Goal: Complete application form: Complete application form

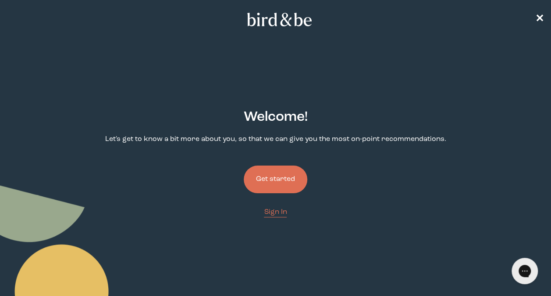
click at [268, 174] on button "Get started" at bounding box center [276, 179] width 64 height 28
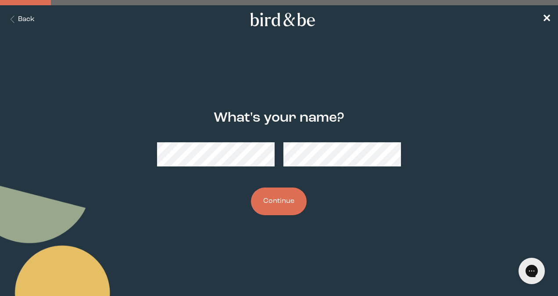
click at [285, 205] on button "Continue" at bounding box center [279, 201] width 56 height 28
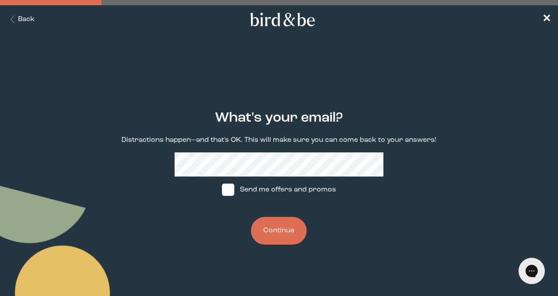
click at [287, 232] on button "Continue" at bounding box center [279, 231] width 56 height 28
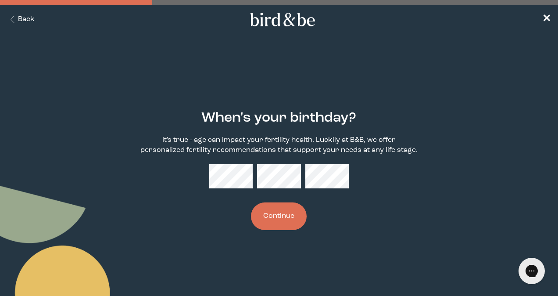
click at [279, 220] on button "Continue" at bounding box center [279, 216] width 56 height 28
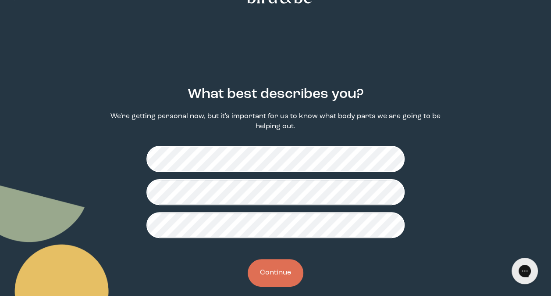
scroll to position [23, 0]
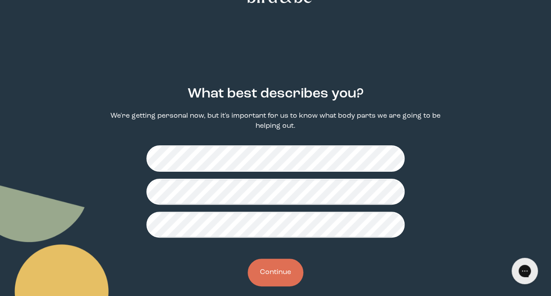
click at [278, 276] on button "Continue" at bounding box center [276, 272] width 56 height 28
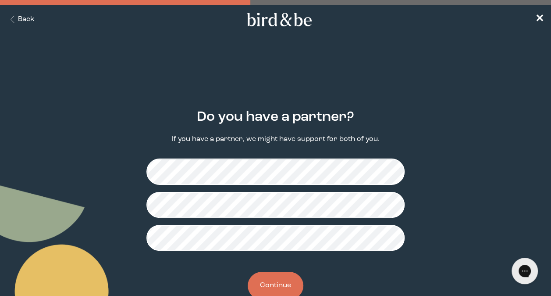
click at [265, 292] on button "Continue" at bounding box center [276, 286] width 56 height 28
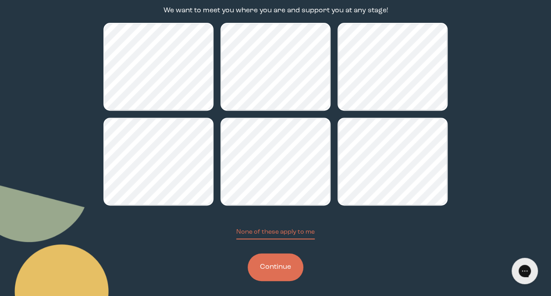
scroll to position [135, 0]
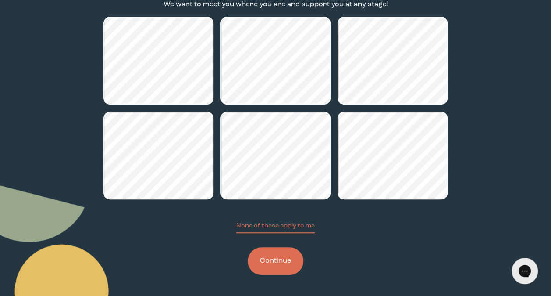
click at [279, 259] on button "Continue" at bounding box center [276, 261] width 56 height 28
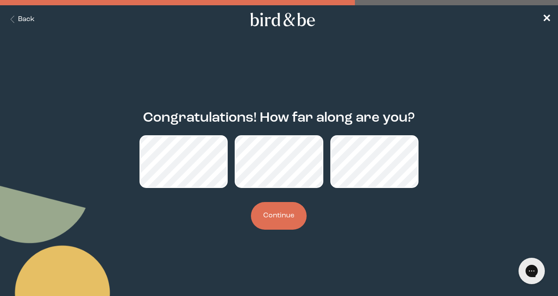
click at [271, 219] on button "Continue" at bounding box center [279, 216] width 56 height 28
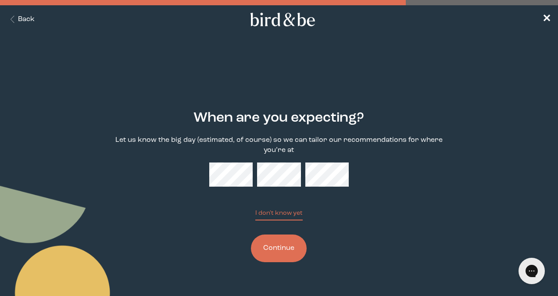
click at [275, 251] on button "Continue" at bounding box center [279, 248] width 56 height 28
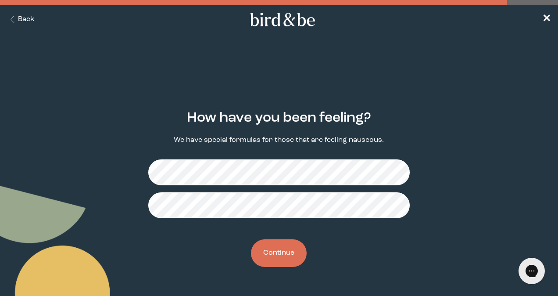
click at [262, 254] on button "Continue" at bounding box center [279, 253] width 56 height 28
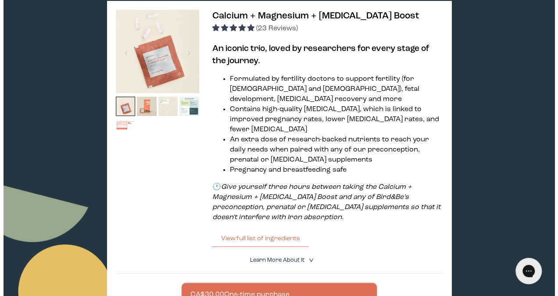
scroll to position [156, 0]
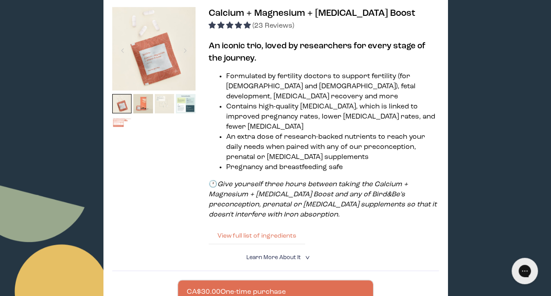
click at [263, 227] on button "View full list of ingredients" at bounding box center [257, 236] width 96 height 18
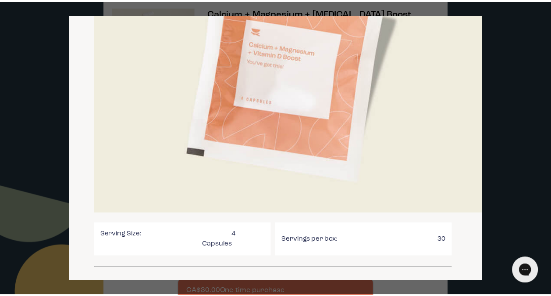
scroll to position [0, 3]
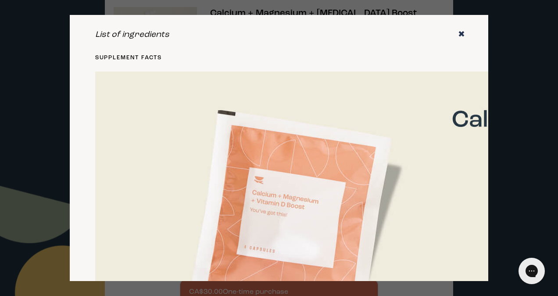
click at [458, 33] on icon "✖" at bounding box center [461, 34] width 7 height 9
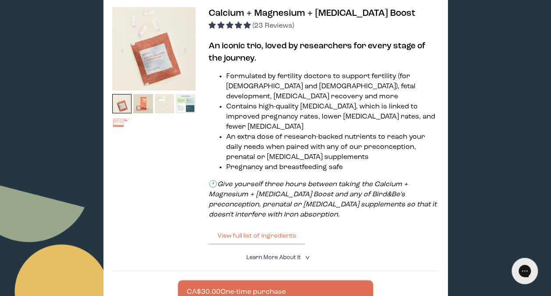
scroll to position [0, 0]
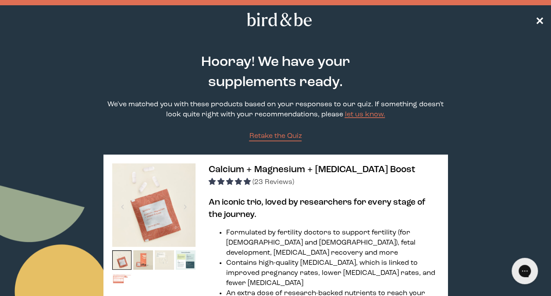
click at [543, 14] on nav "✕" at bounding box center [275, 19] width 551 height 28
click at [538, 17] on span "✕" at bounding box center [540, 19] width 9 height 11
